Goal: Complete application form: Complete application form

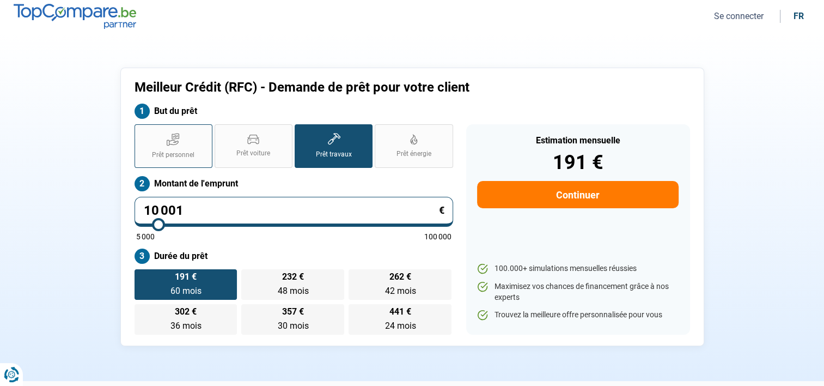
click at [171, 152] on span "Prêt personnel" at bounding box center [173, 154] width 42 height 9
click at [142, 131] on input "Prêt personnel" at bounding box center [137, 127] width 7 height 7
radio input "true"
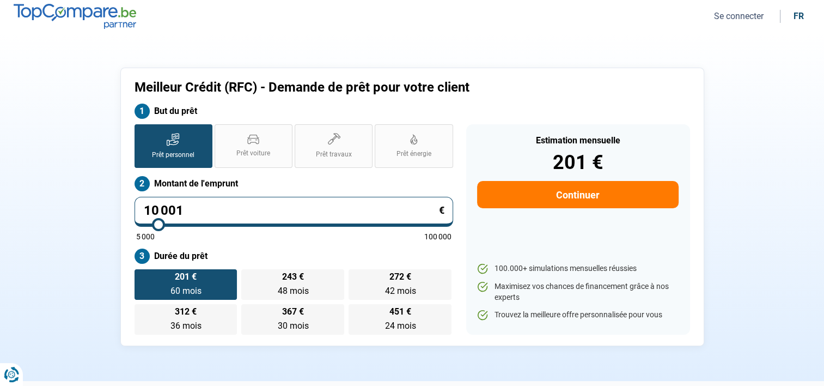
click at [553, 191] on button "Continuer" at bounding box center [577, 194] width 201 height 27
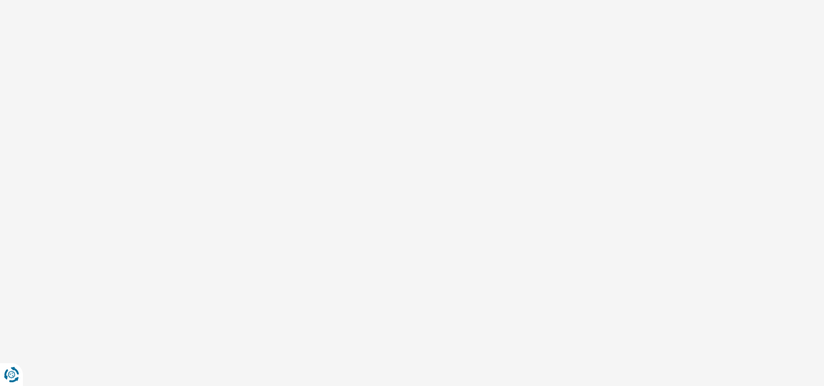
select select "32"
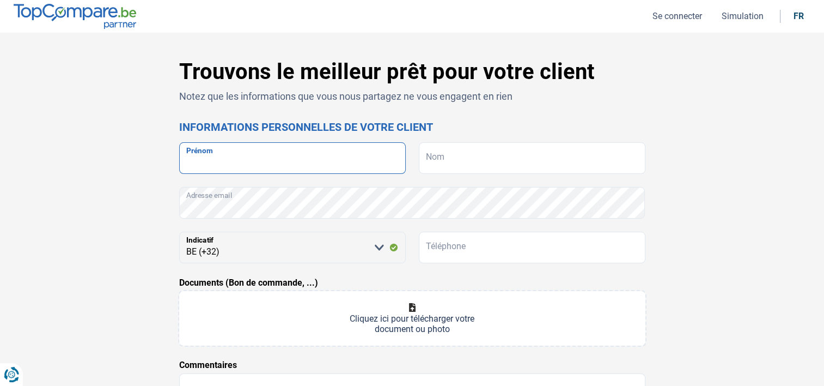
click at [299, 163] on input "Prénom" at bounding box center [292, 158] width 227 height 32
type input "[PERSON_NAME]"
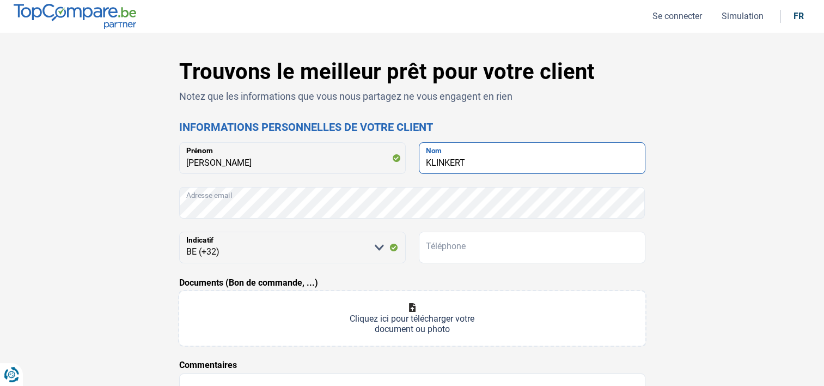
type input "KLINKERT"
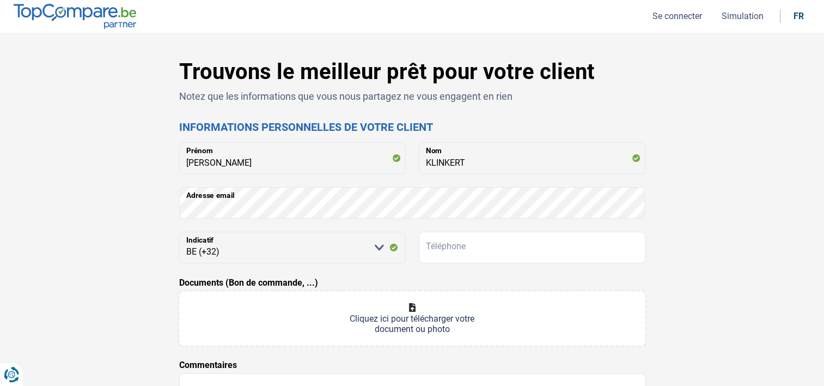
click at [132, 218] on div "Trouvons le meilleur prêt pour votre client Notez que les informations que vous…" at bounding box center [412, 308] width 719 height 498
click at [256, 251] on select "[PERSON_NAME] sélectionner une option BE (+32) LU (+352)" at bounding box center [292, 247] width 227 height 32
drag, startPoint x: 283, startPoint y: 254, endPoint x: 264, endPoint y: 252, distance: 19.7
drag, startPoint x: 264, startPoint y: 252, endPoint x: 521, endPoint y: 246, distance: 257.1
click at [521, 246] on input "Téléphone" at bounding box center [532, 247] width 227 height 32
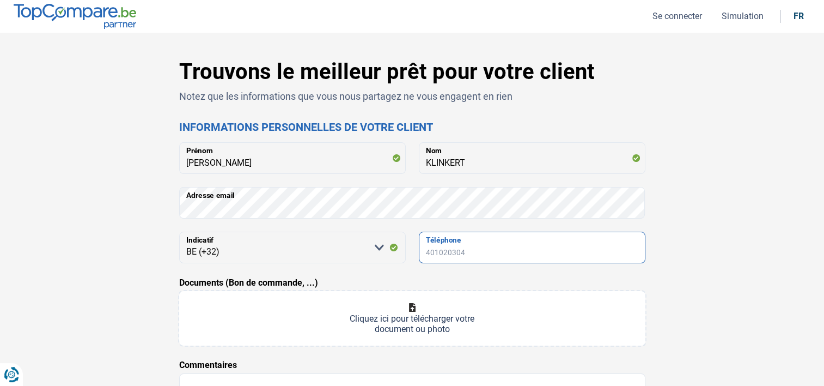
paste input "0479 50 1"
click at [429, 253] on input "0479 50 1" at bounding box center [532, 247] width 227 height 32
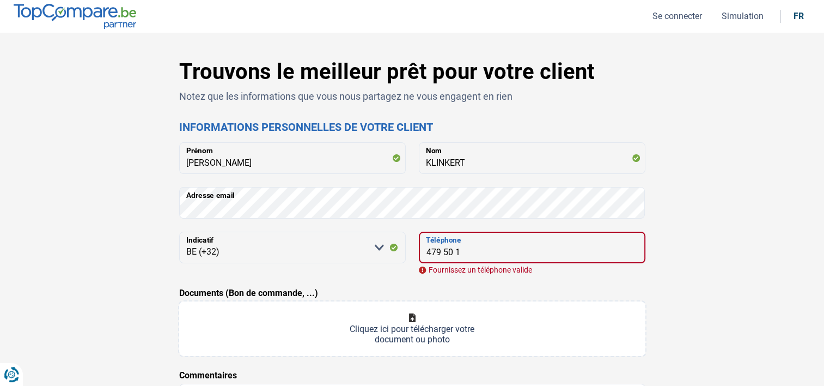
click at [462, 254] on input "479 50 1" at bounding box center [532, 247] width 227 height 32
click at [437, 252] on input "479 50 19" at bounding box center [532, 247] width 227 height 32
click at [440, 252] on input "479 50 19" at bounding box center [532, 247] width 227 height 32
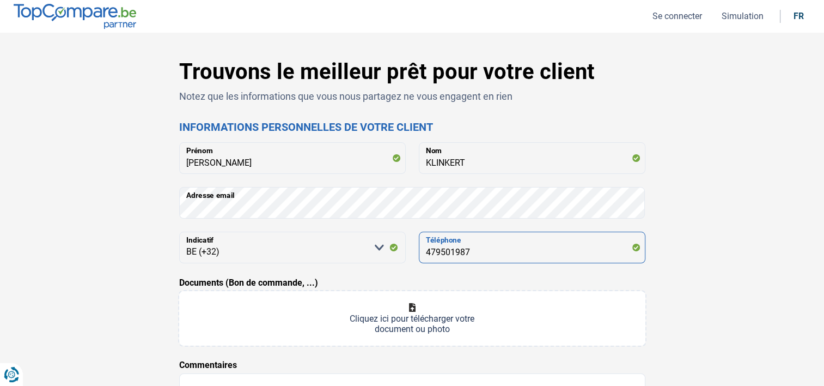
type input "479501987"
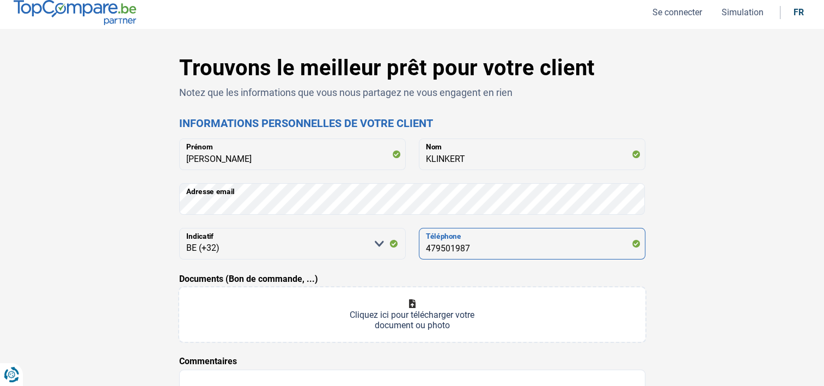
scroll to position [109, 0]
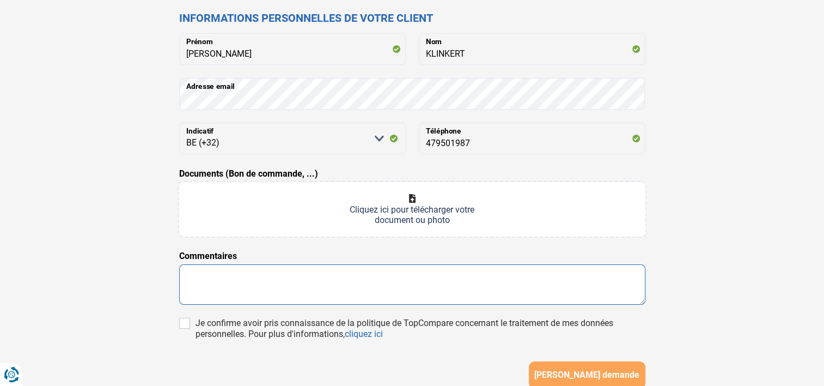
click at [285, 279] on textarea at bounding box center [412, 284] width 466 height 40
type textarea "Pret liquidité pour compléter un achat en [GEOGRAPHIC_DATA]"
